Goal: Check status

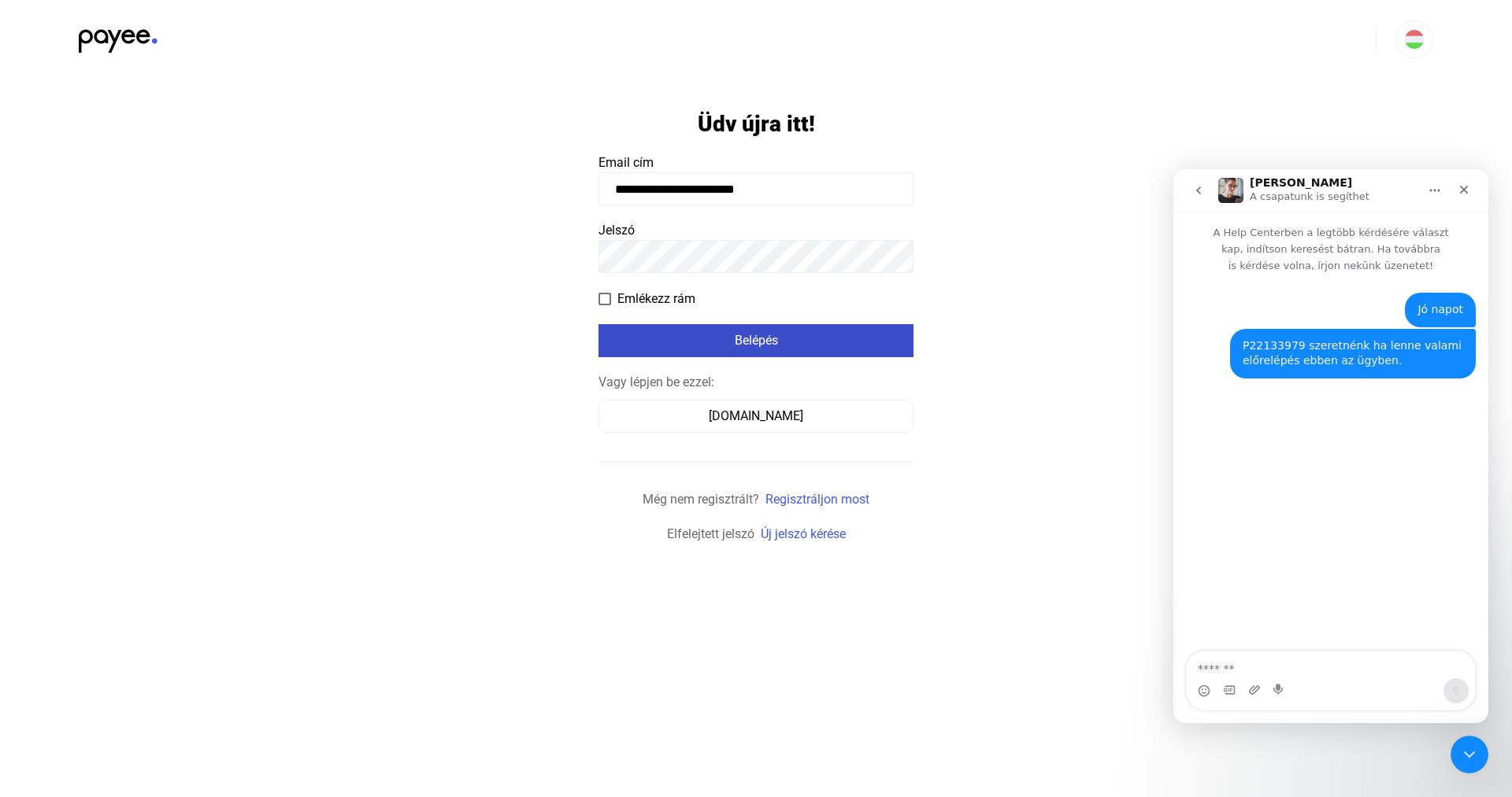
click at [739, 343] on div "Belépés" at bounding box center [756, 341] width 305 height 19
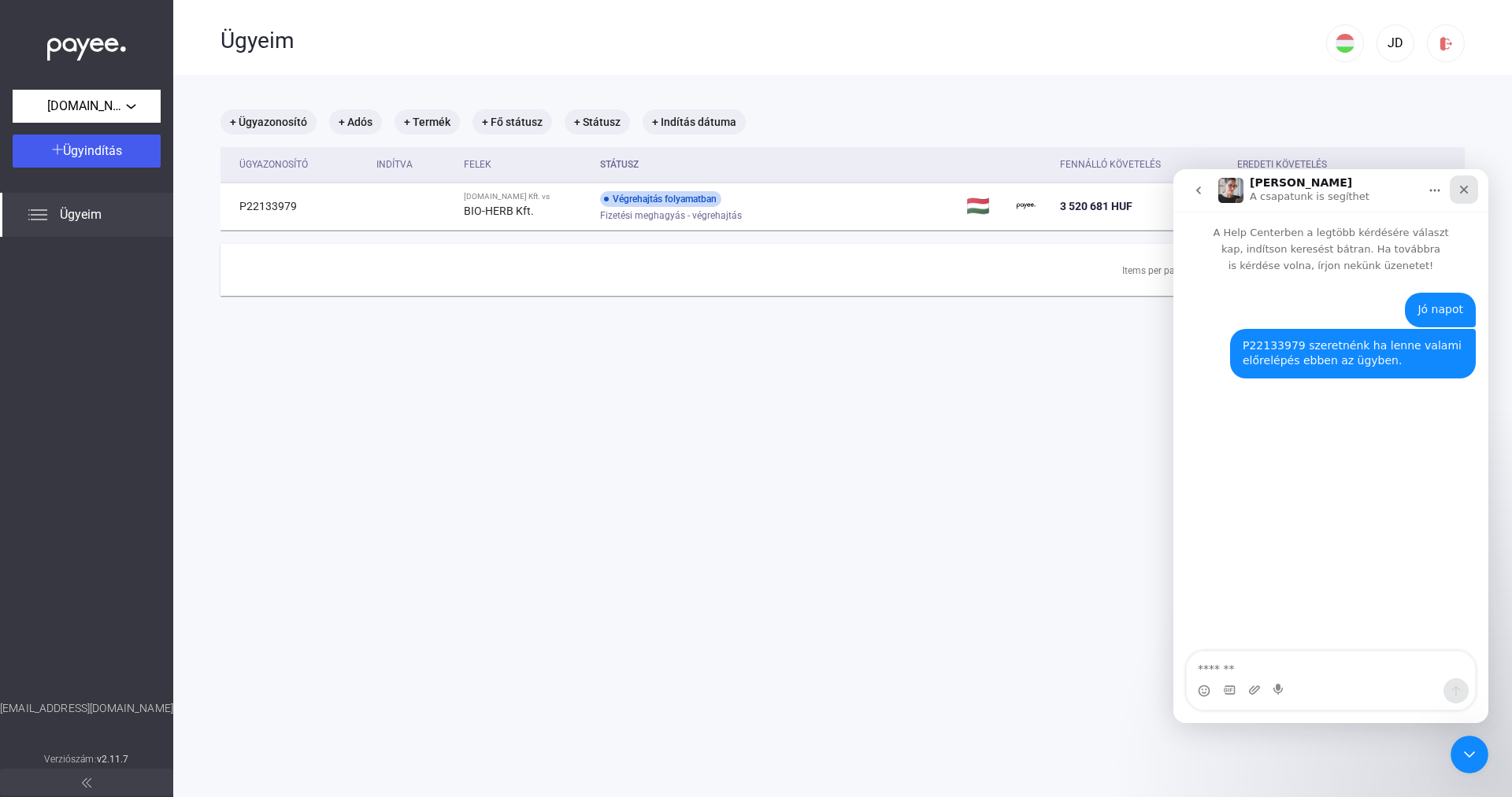
click at [1461, 188] on icon "Bezárás" at bounding box center [1464, 190] width 13 height 13
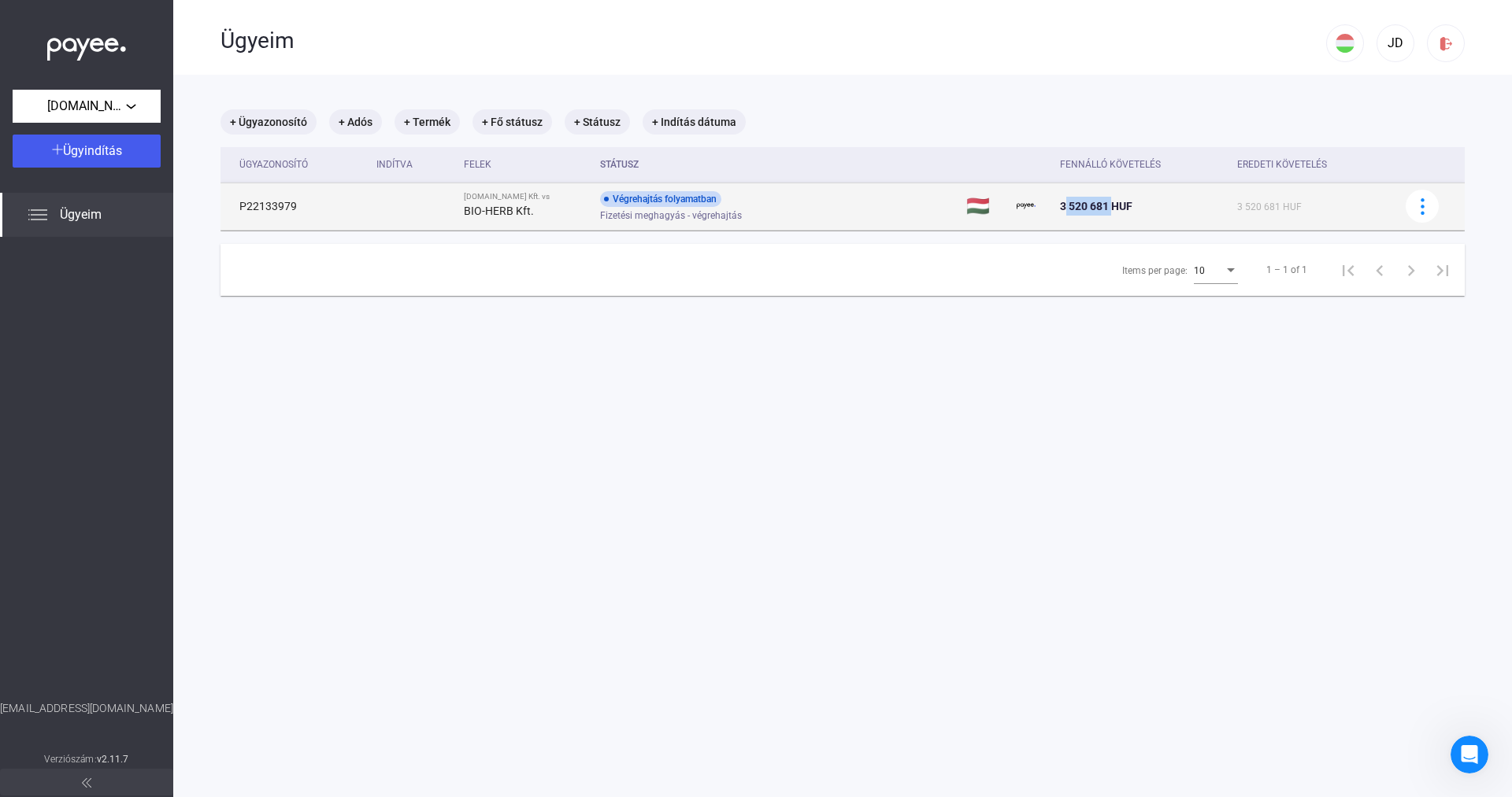
drag, startPoint x: 1053, startPoint y: 204, endPoint x: 1108, endPoint y: 208, distance: 55.1
click at [1108, 208] on td "3 520 681 HUF" at bounding box center [1142, 207] width 177 height 47
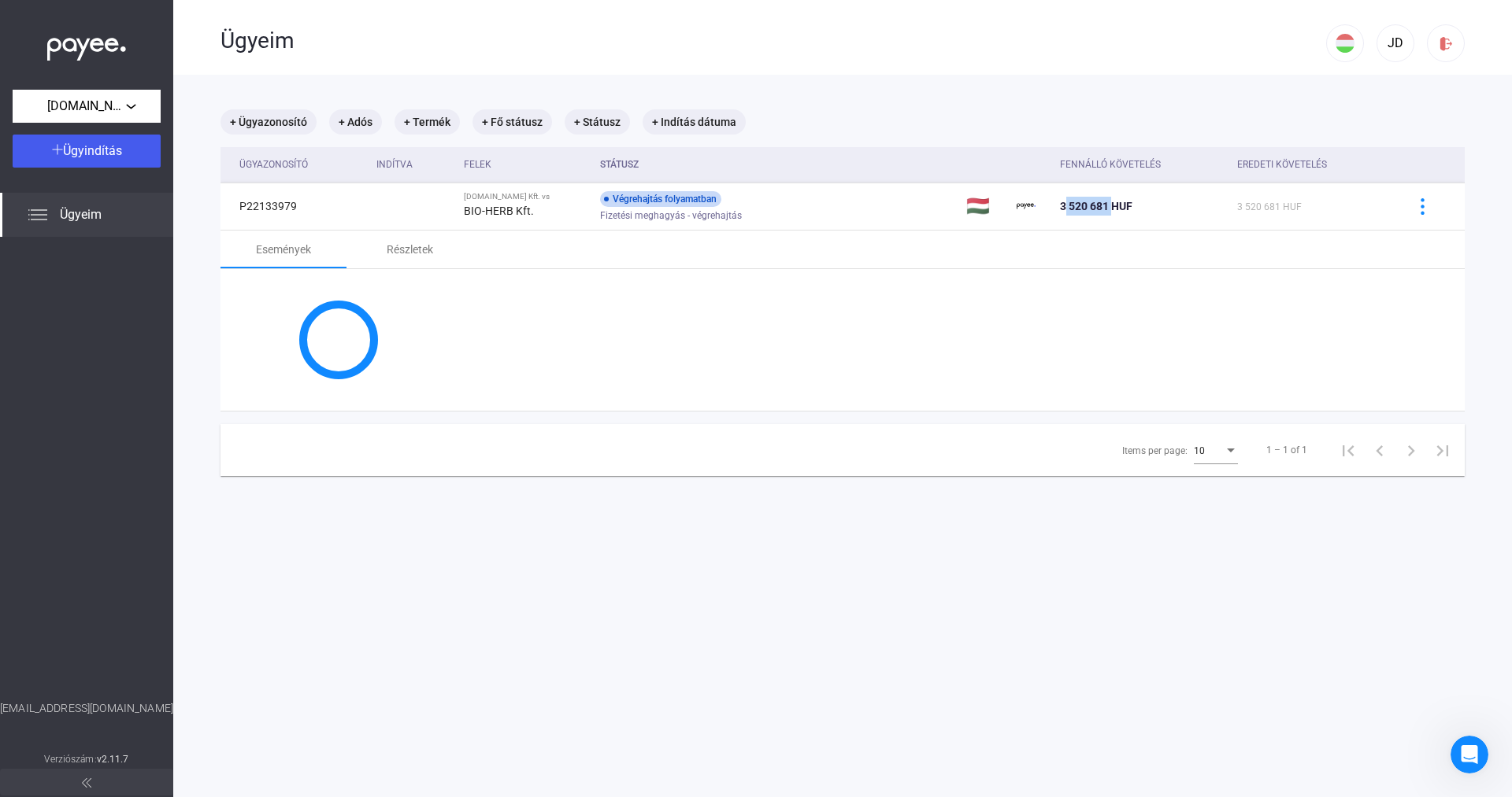
copy span "3 520 681"
